Goal: Information Seeking & Learning: Find specific page/section

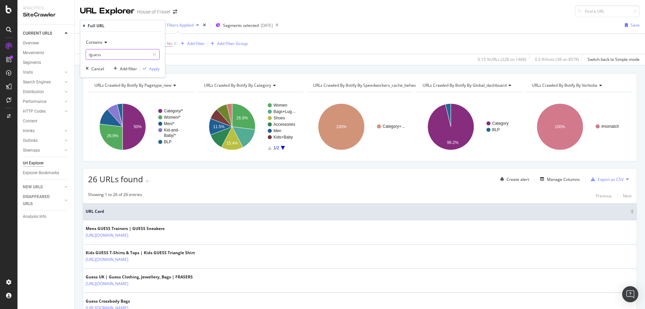
scroll to position [579, 0]
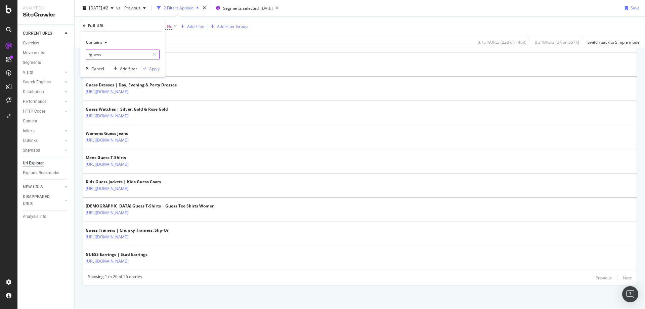
click at [109, 51] on input "/guess" at bounding box center [118, 54] width 64 height 11
click at [106, 54] on input "/guess" at bounding box center [118, 54] width 64 height 11
type input "/valentino"
click at [152, 72] on div "Apply" at bounding box center [149, 69] width 19 height 6
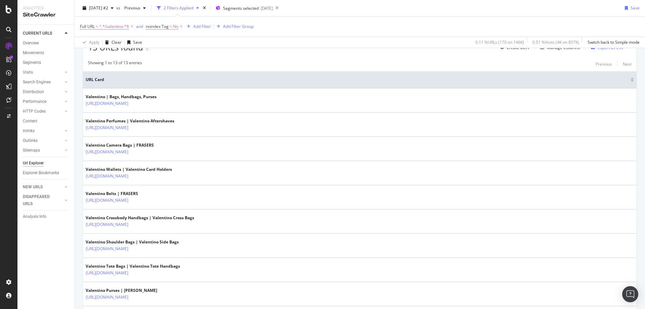
scroll to position [264, 0]
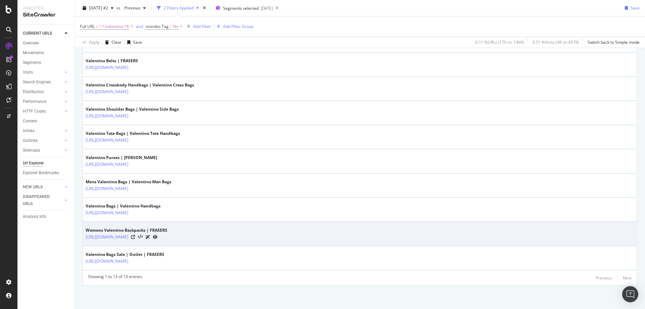
drag, startPoint x: 223, startPoint y: 244, endPoint x: 148, endPoint y: 243, distance: 75.6
click at [148, 243] on td "Womens Valentino Backpacks | FRASERS [URL][DOMAIN_NAME]" at bounding box center [360, 234] width 554 height 24
copy tbody "/bags-and-luggage/backpacks/valentino"
click at [223, 242] on td "Womens Valentino Backpacks | FRASERS [URL][DOMAIN_NAME]" at bounding box center [360, 234] width 554 height 24
drag, startPoint x: 223, startPoint y: 242, endPoint x: 147, endPoint y: 243, distance: 76.6
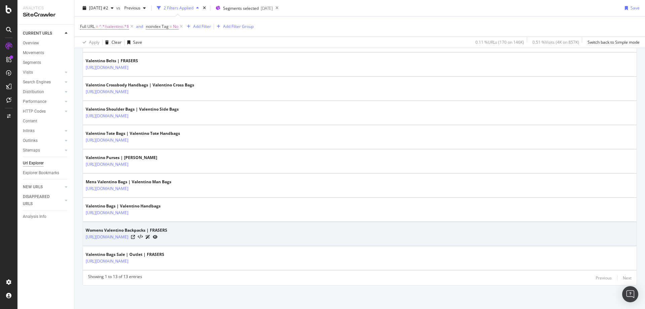
click at [147, 243] on td "Womens Valentino Backpacks | FRASERS [URL][DOMAIN_NAME]" at bounding box center [360, 234] width 554 height 24
copy tbody "/bags-and-luggage/backpacks/valentino"
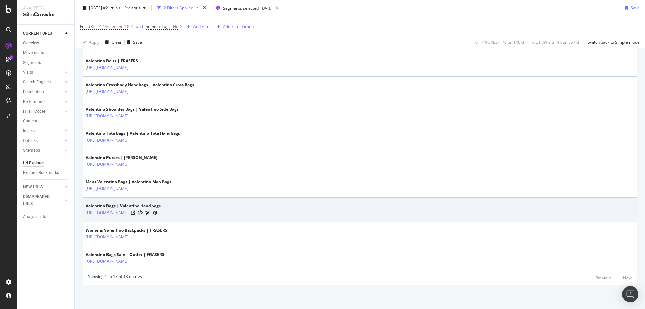
drag, startPoint x: 221, startPoint y: 218, endPoint x: 147, endPoint y: 218, distance: 74.3
click at [147, 218] on td "Valentino Bags | Valentino Handbags [URL][DOMAIN_NAME]" at bounding box center [360, 210] width 554 height 24
copy link "/bags-and-luggage/handbags/valentino"
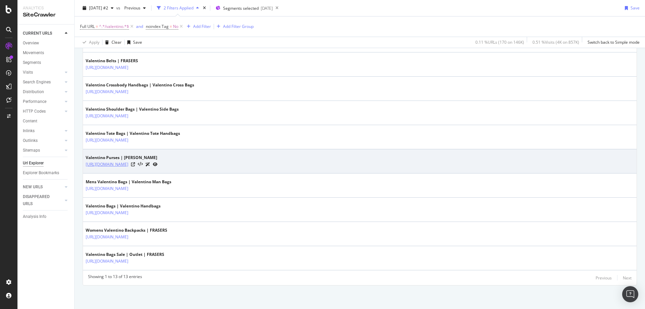
drag, startPoint x: 217, startPoint y: 172, endPoint x: 147, endPoint y: 167, distance: 70.1
click at [147, 167] on td "Valentino Purses | [PERSON_NAME] [URL][DOMAIN_NAME]" at bounding box center [360, 161] width 554 height 24
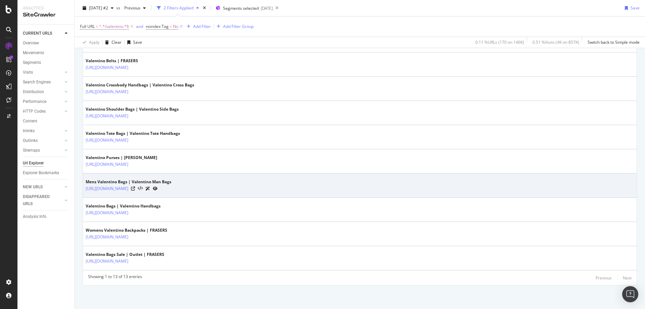
click at [217, 174] on td "Mens Valentino Bags | Valentino Man Bags [URL][DOMAIN_NAME]" at bounding box center [360, 185] width 554 height 24
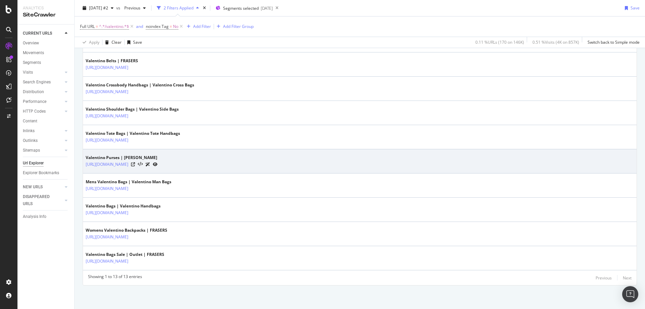
drag, startPoint x: 216, startPoint y: 170, endPoint x: 147, endPoint y: 168, distance: 68.6
click at [147, 168] on td "Valentino Purses | [PERSON_NAME] [URL][DOMAIN_NAME]" at bounding box center [360, 161] width 554 height 24
copy link "/bags-and-luggage/purses/valentino"
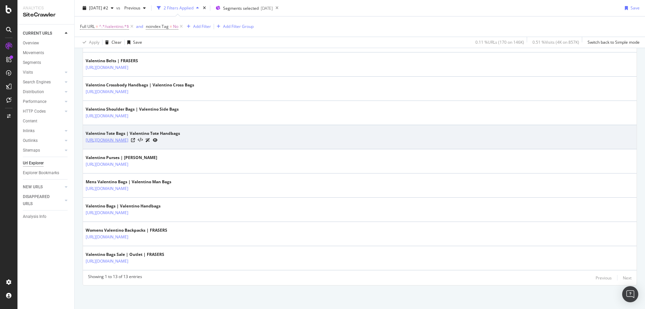
drag, startPoint x: 241, startPoint y: 146, endPoint x: 147, endPoint y: 140, distance: 93.6
click at [147, 140] on td "Valentino Tote Bags | Valentino Tote Handbags [URL][DOMAIN_NAME]" at bounding box center [360, 137] width 554 height 24
copy link "/bags-and-luggage/handbags/tote-bags/valentino"
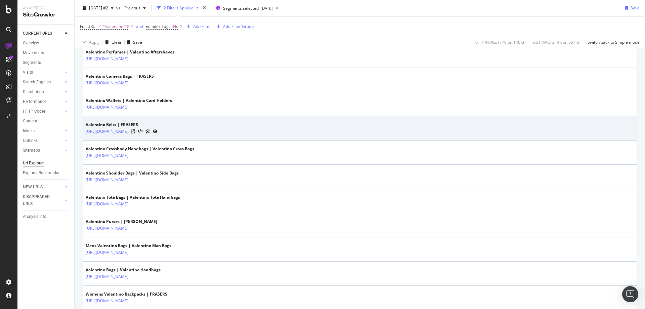
scroll to position [201, 0]
drag, startPoint x: 200, startPoint y: 136, endPoint x: 148, endPoint y: 133, distance: 52.8
click at [148, 133] on td "Valentino Belts | FRASERS [URL][DOMAIN_NAME]" at bounding box center [360, 128] width 554 height 24
copy link "/accessories/belts/valentino"
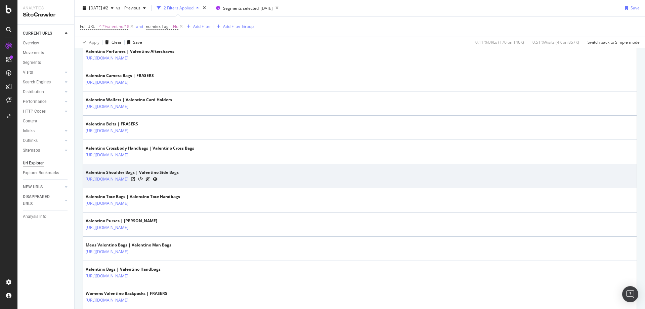
drag, startPoint x: 251, startPoint y: 187, endPoint x: 147, endPoint y: 184, distance: 104.2
click at [147, 184] on td "Valentino Shoulder Bags | Valentino Side Bags [URL][DOMAIN_NAME]" at bounding box center [360, 176] width 554 height 24
copy tbody "/bags-and-luggage/handbags/shoulder-bags/valentino"
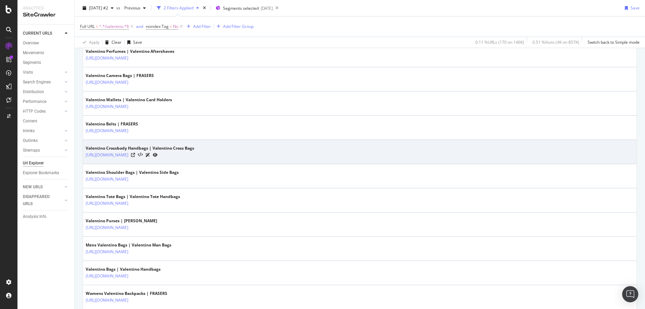
drag, startPoint x: 255, startPoint y: 159, endPoint x: 148, endPoint y: 162, distance: 107.6
click at [148, 162] on td "Valentino Crossbody Handbags | Valentino Cross Bags [URL][DOMAIN_NAME]" at bounding box center [360, 152] width 554 height 24
copy tbody "/bags-and-luggage/handbags/cross-body-bags/valentino"
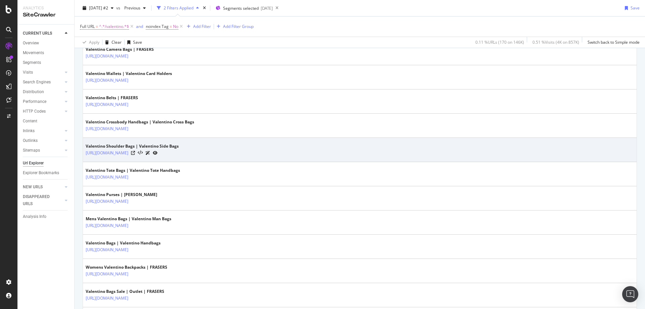
scroll to position [264, 0]
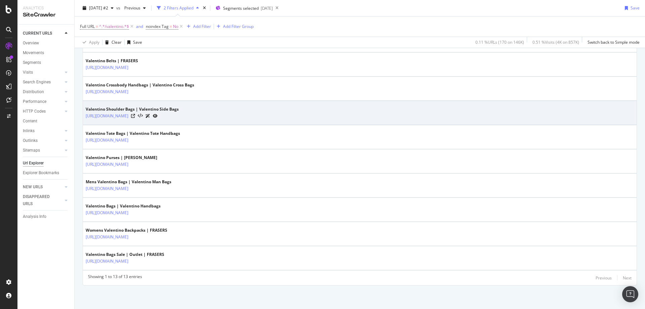
drag, startPoint x: 251, startPoint y: 120, endPoint x: 148, endPoint y: 120, distance: 102.8
click at [148, 120] on td "Valentino Shoulder Bags | Valentino Side Bags [URL][DOMAIN_NAME]" at bounding box center [360, 113] width 554 height 24
click at [249, 120] on td "Valentino Shoulder Bags | Valentino Side Bags [URL][DOMAIN_NAME]" at bounding box center [360, 113] width 554 height 24
drag, startPoint x: 252, startPoint y: 120, endPoint x: 147, endPoint y: 122, distance: 105.2
click at [147, 122] on td "Valentino Shoulder Bags | Valentino Side Bags [URL][DOMAIN_NAME]" at bounding box center [360, 113] width 554 height 24
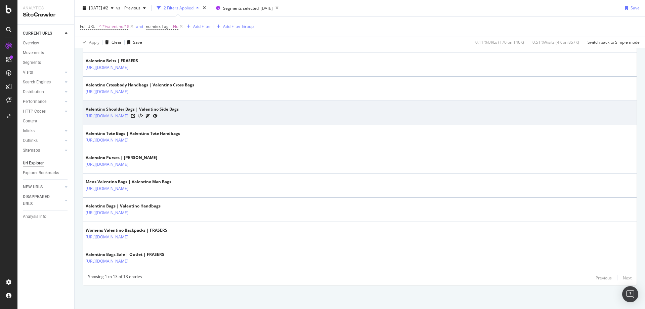
copy tbody "/bags-and-luggage/handbags/shoulder-bags/valentino"
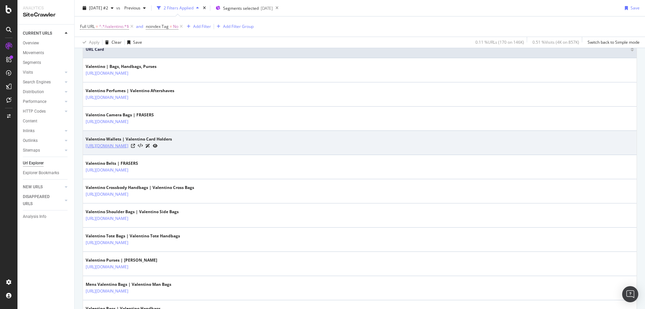
scroll to position [162, 0]
drag, startPoint x: 216, startPoint y: 149, endPoint x: 147, endPoint y: 150, distance: 69.2
click at [147, 150] on div "[URL][DOMAIN_NAME]" at bounding box center [129, 145] width 86 height 7
copy link "/bags-and-luggage/wallets/valentino"
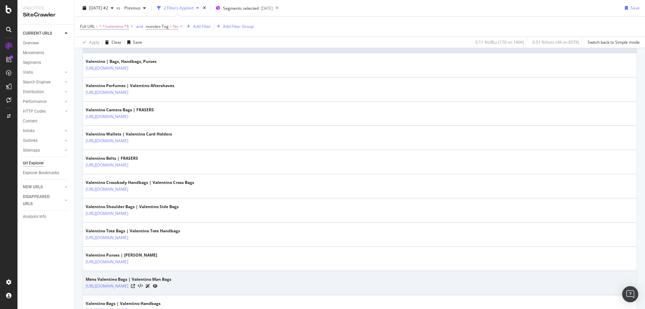
scroll to position [161, 0]
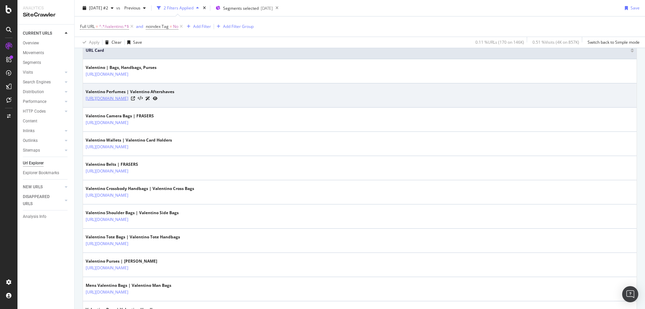
drag, startPoint x: 201, startPoint y: 103, endPoint x: 147, endPoint y: 100, distance: 54.5
click at [147, 100] on td "Valentino Perfumes | Valentino Aftershaves [URL][DOMAIN_NAME]" at bounding box center [360, 95] width 554 height 24
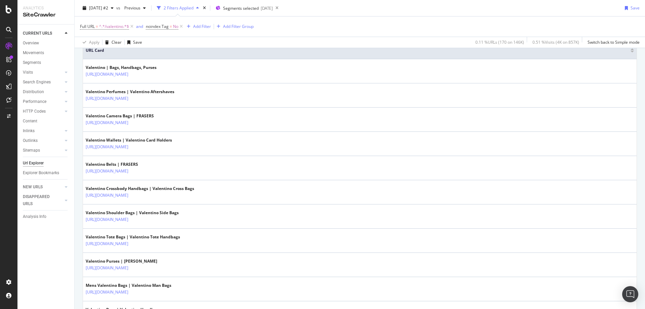
click at [81, 124] on div "URLs Crawled By Botify By pagetype_new Chart (by Value) Table Expand Export as …" at bounding box center [360, 162] width 571 height 500
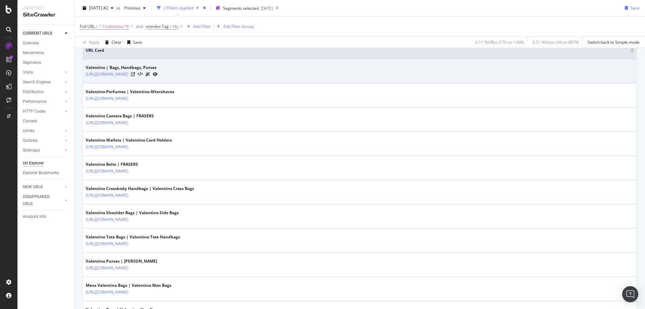
scroll to position [264, 0]
